Goal: Check status: Check status

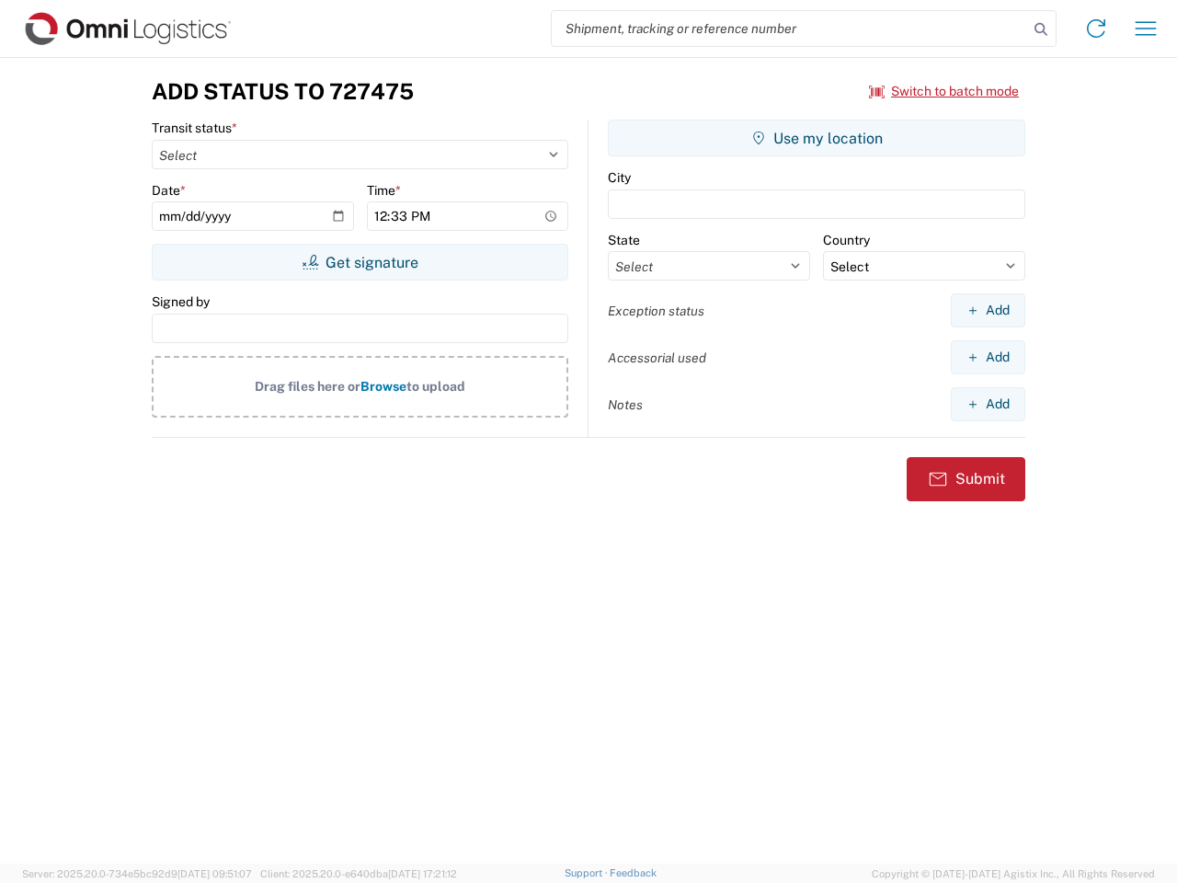
click at [790, 29] on input "search" at bounding box center [790, 28] width 476 height 35
click at [1041, 29] on icon at bounding box center [1041, 30] width 26 height 26
click at [1096, 29] on icon at bounding box center [1096, 28] width 29 height 29
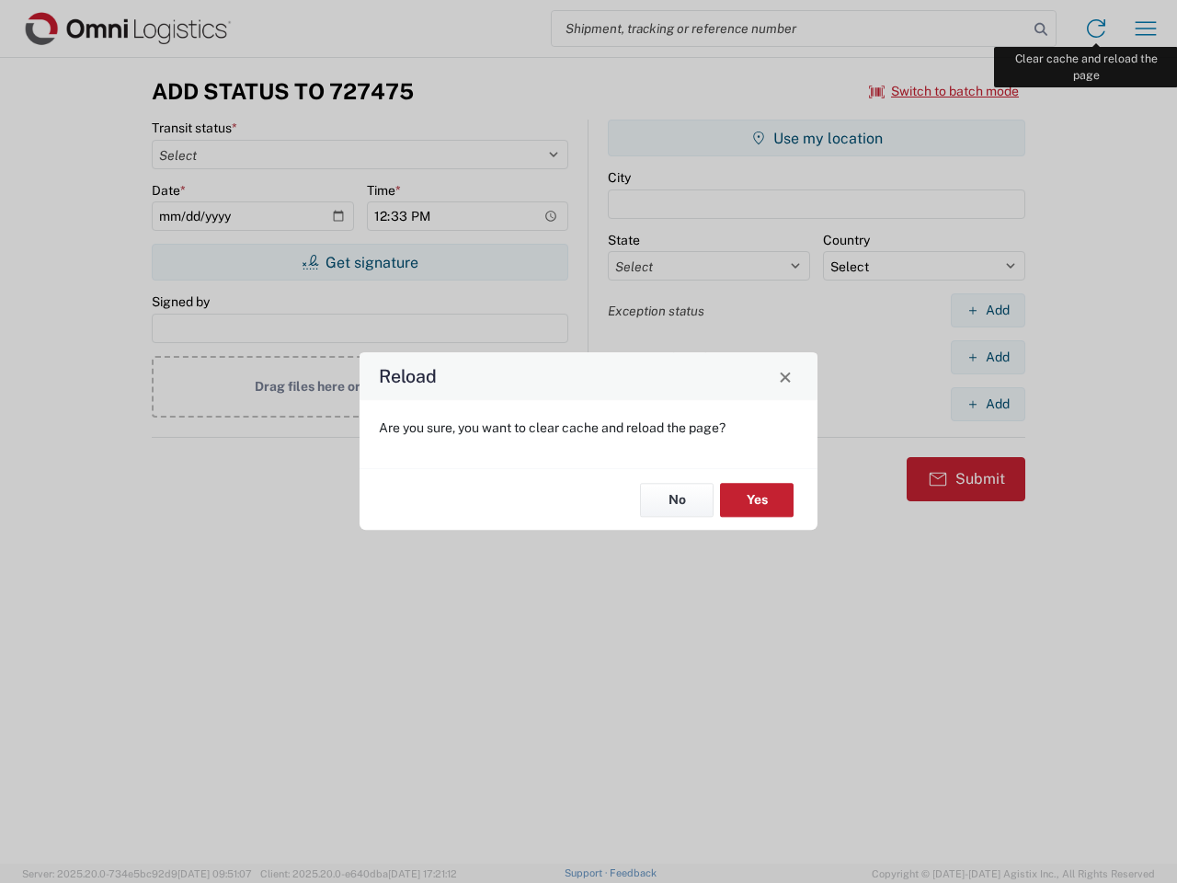
click at [1146, 29] on div "Reload Are you sure, you want to clear cache and reload the page? No Yes" at bounding box center [588, 441] width 1177 height 883
click at [945, 91] on div "Reload Are you sure, you want to clear cache and reload the page? No Yes" at bounding box center [588, 441] width 1177 height 883
click at [360, 262] on div "Reload Are you sure, you want to clear cache and reload the page? No Yes" at bounding box center [588, 441] width 1177 height 883
click at [817, 138] on div "Reload Are you sure, you want to clear cache and reload the page? No Yes" at bounding box center [588, 441] width 1177 height 883
click at [988, 310] on div "Reload Are you sure, you want to clear cache and reload the page? No Yes" at bounding box center [588, 441] width 1177 height 883
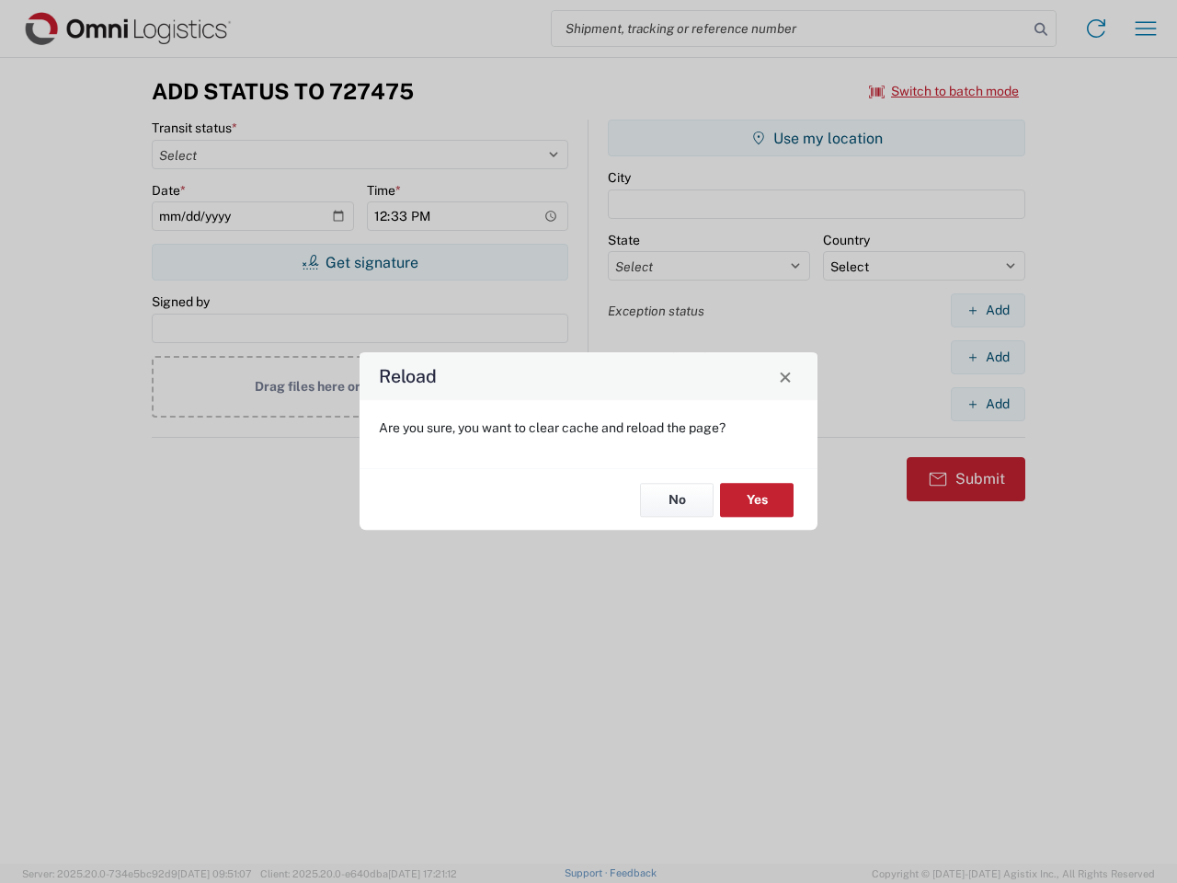
click at [988, 357] on div "Reload Are you sure, you want to clear cache and reload the page? No Yes" at bounding box center [588, 441] width 1177 height 883
click at [988, 404] on div "Reload Are you sure, you want to clear cache and reload the page? No Yes" at bounding box center [588, 441] width 1177 height 883
